Goal: Check status: Check status

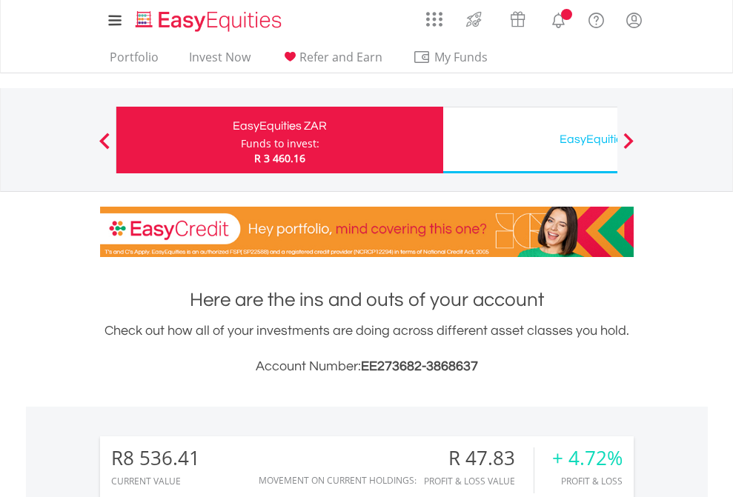
scroll to position [142, 233]
click at [241, 140] on div "Funds to invest:" at bounding box center [280, 143] width 79 height 15
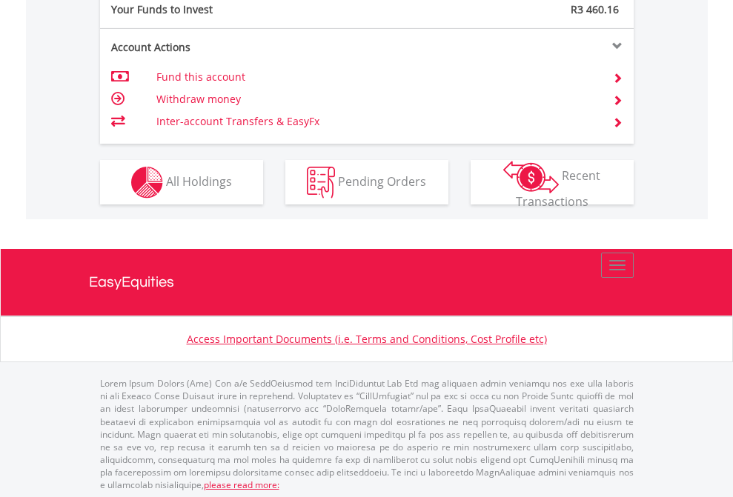
scroll to position [1480, 0]
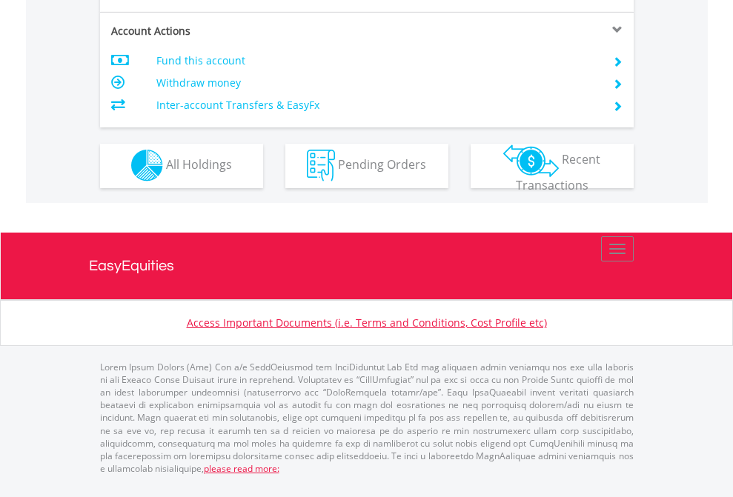
scroll to position [1264, 0]
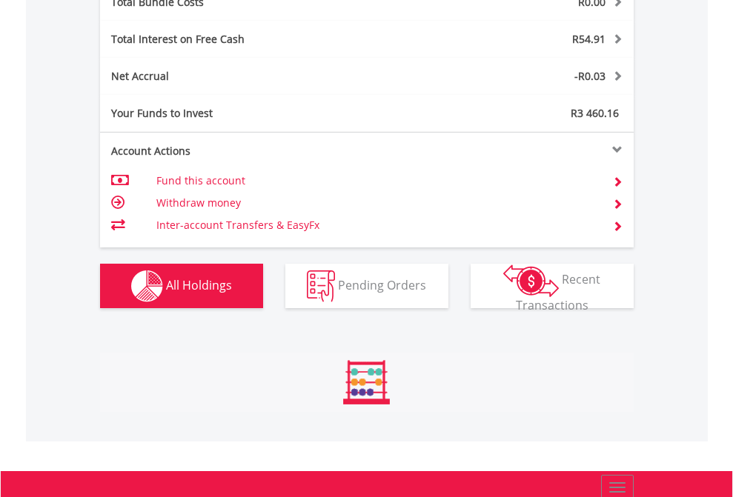
scroll to position [142, 233]
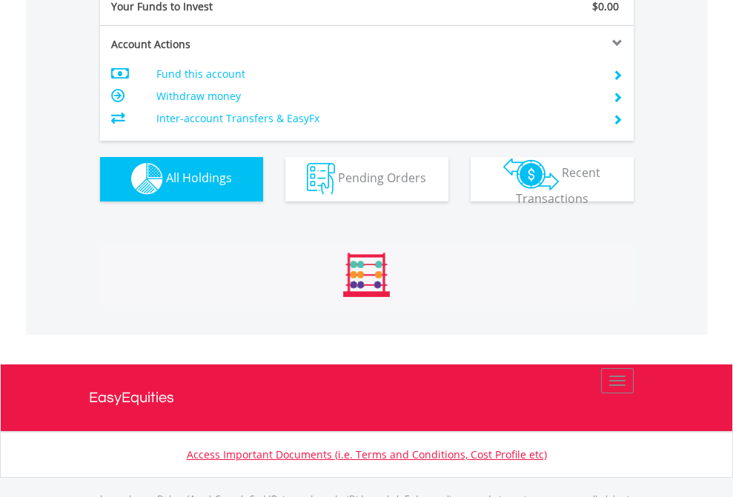
scroll to position [1468, 0]
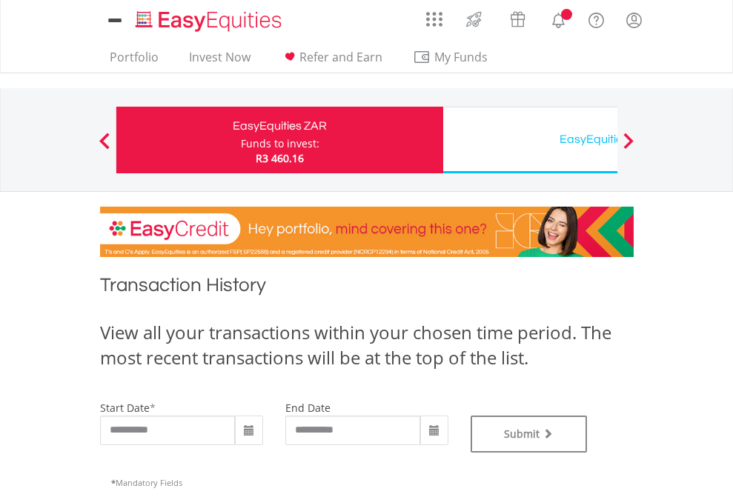
scroll to position [601, 0]
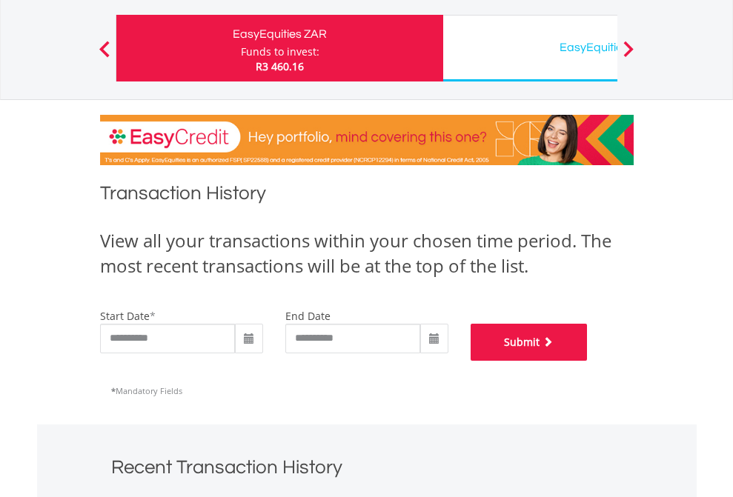
click at [588, 361] on button "Submit" at bounding box center [529, 342] width 117 height 37
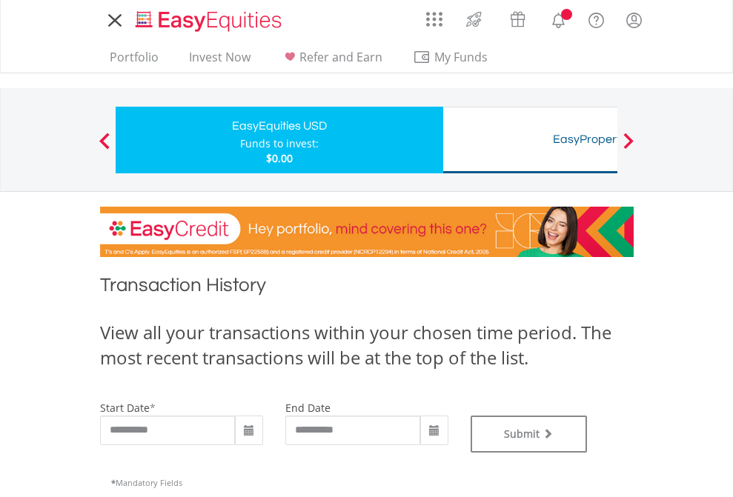
type input "**********"
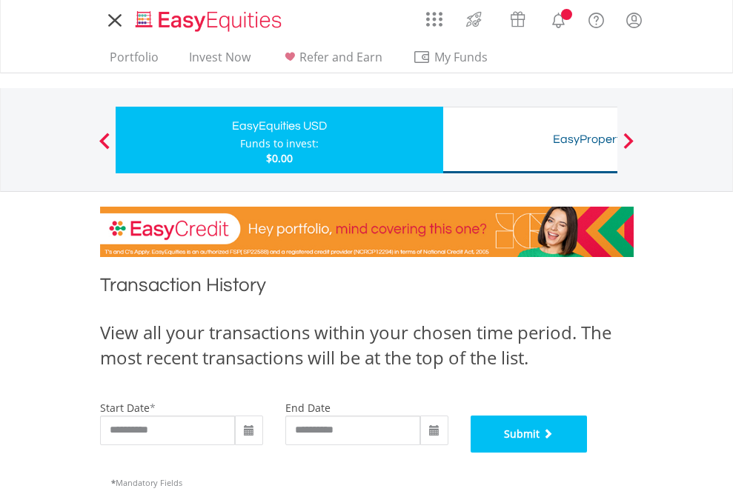
click at [588, 453] on button "Submit" at bounding box center [529, 434] width 117 height 37
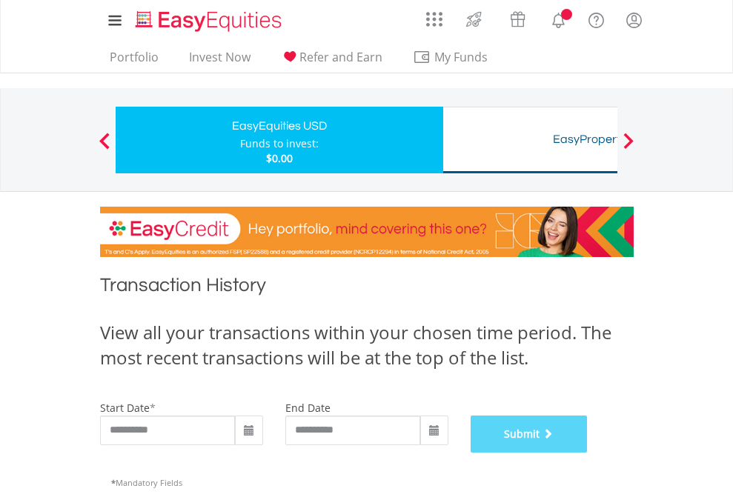
scroll to position [601, 0]
